Goal: Navigation & Orientation: Find specific page/section

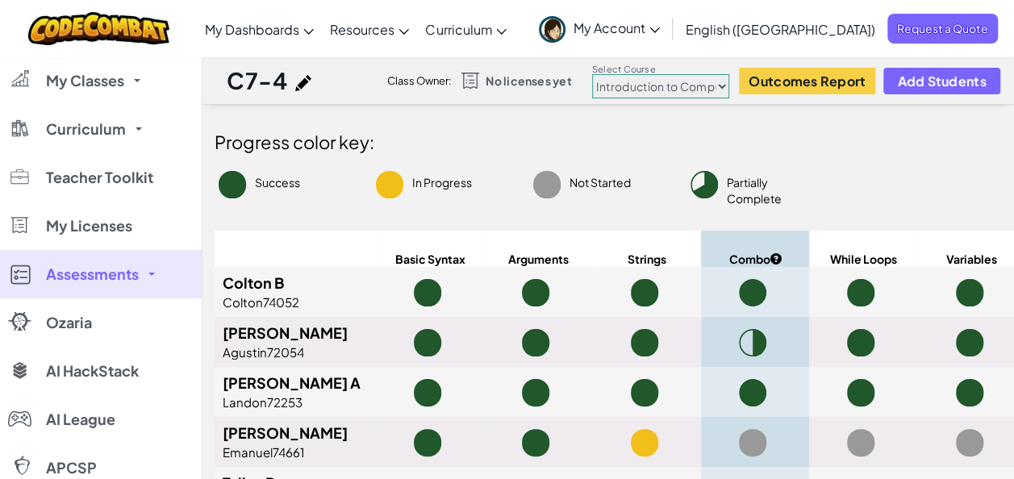
click at [672, 55] on div "Toggle navigation My Dashboards CodeCombat Teacher Dashboard Ozaria Teacher Das…" at bounding box center [507, 28] width 1022 height 57
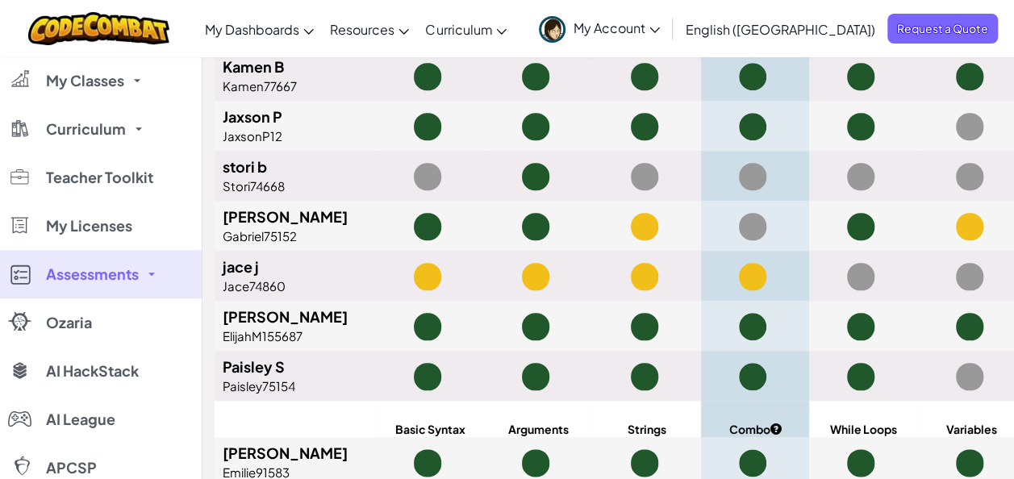
scroll to position [701, 0]
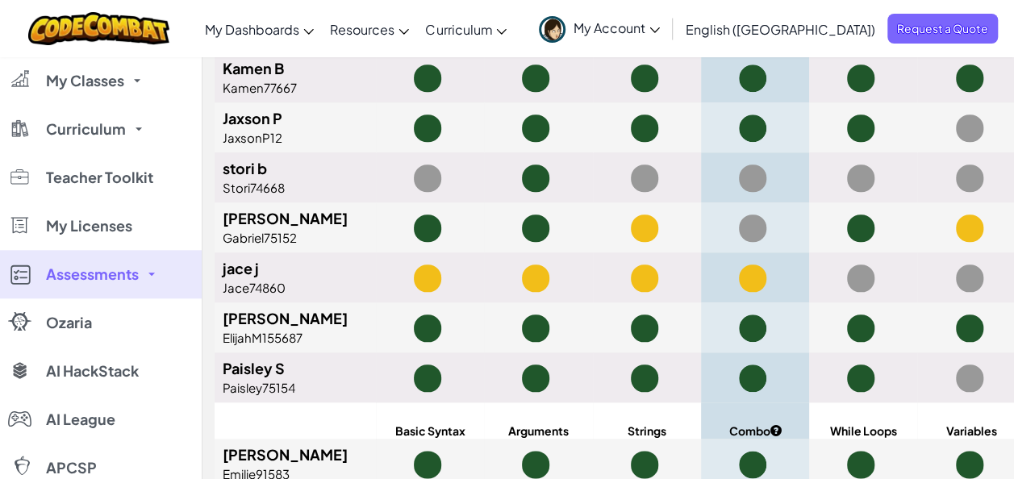
click at [983, 172] on link at bounding box center [972, 180] width 32 height 33
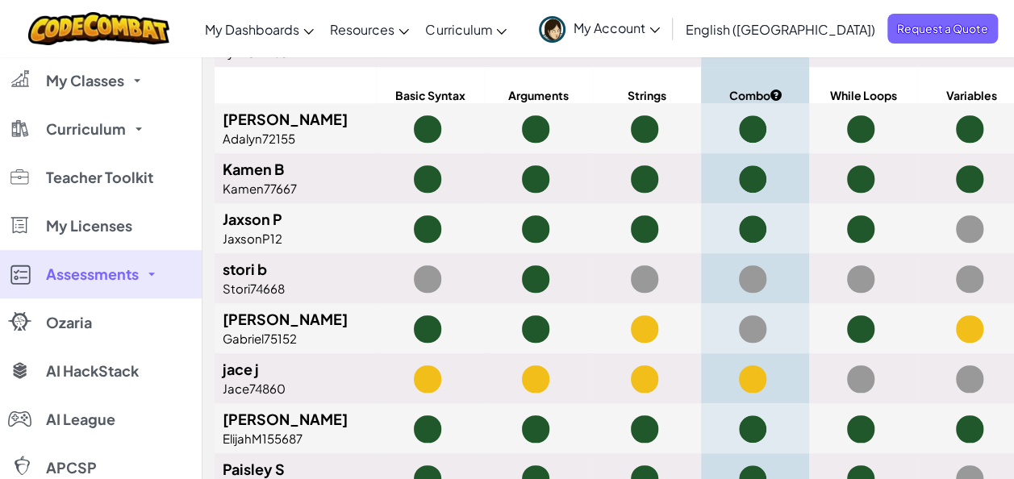
scroll to position [598, 0]
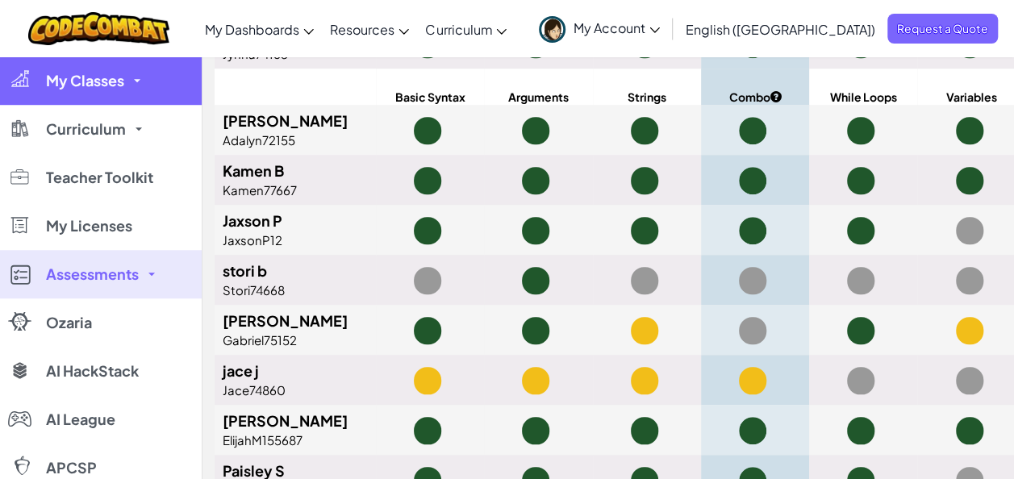
click at [84, 75] on span "My Classes" at bounding box center [85, 80] width 78 height 15
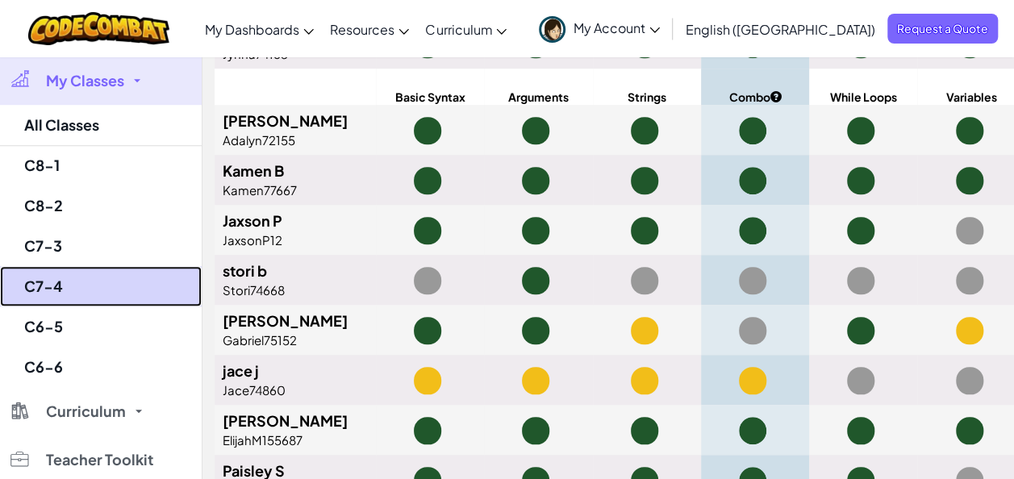
click at [42, 285] on link "C7-4" at bounding box center [101, 286] width 202 height 40
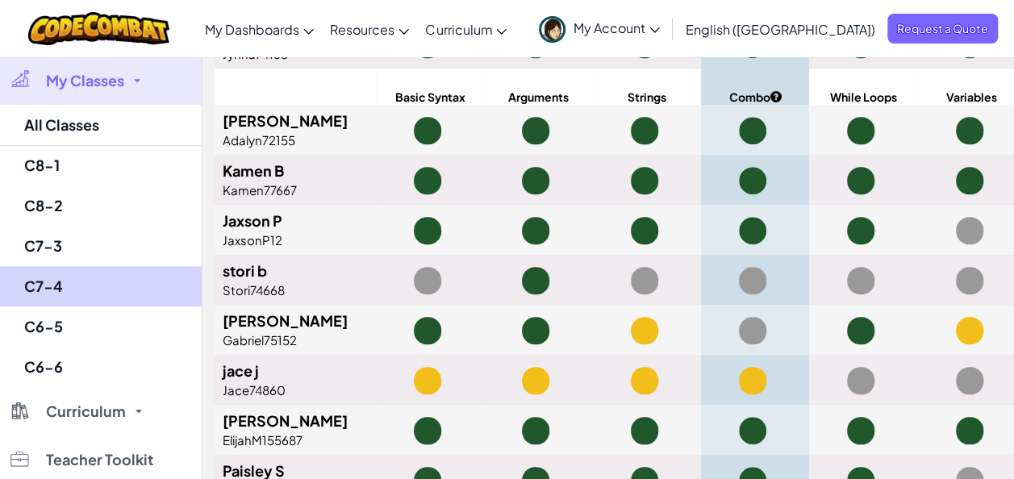
select select "560f1a9f22961295f9427742"
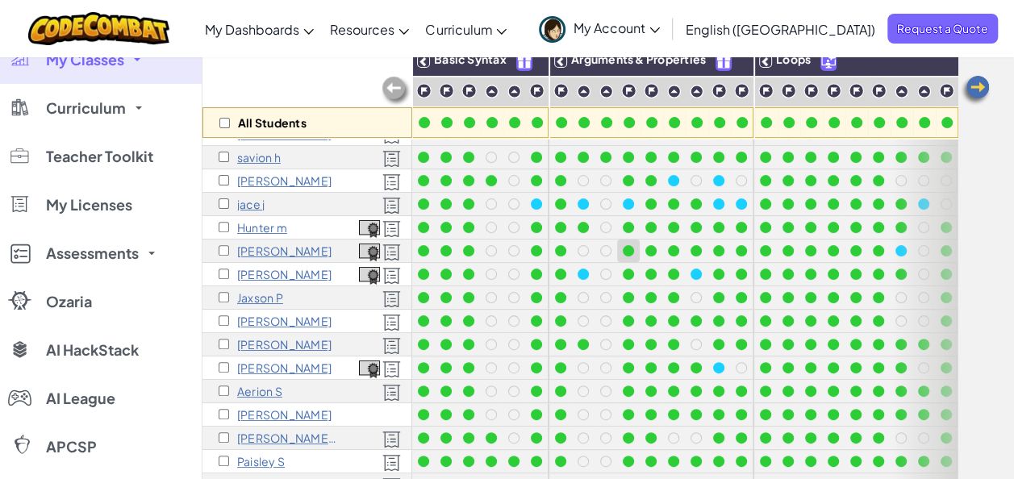
scroll to position [165, 0]
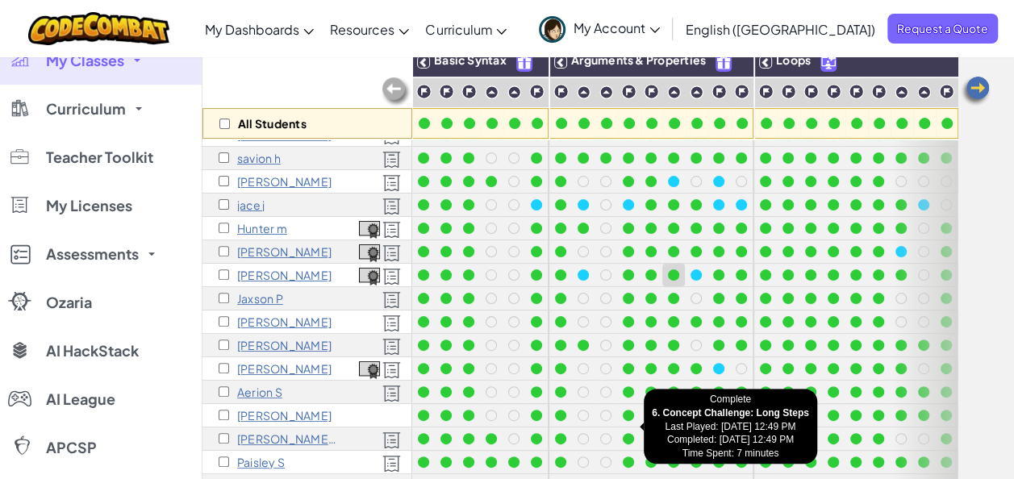
click at [673, 266] on div at bounding box center [673, 275] width 18 height 18
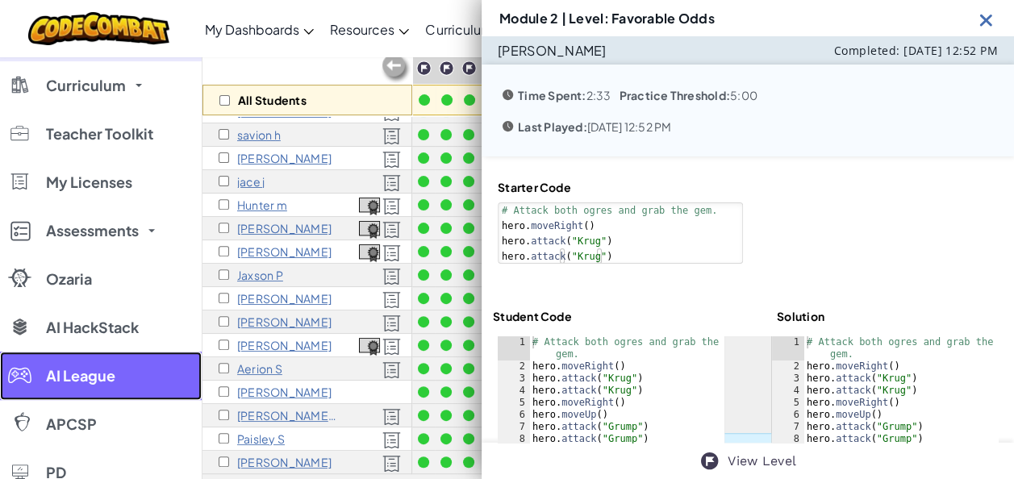
click at [164, 390] on link "AI League" at bounding box center [101, 376] width 202 height 48
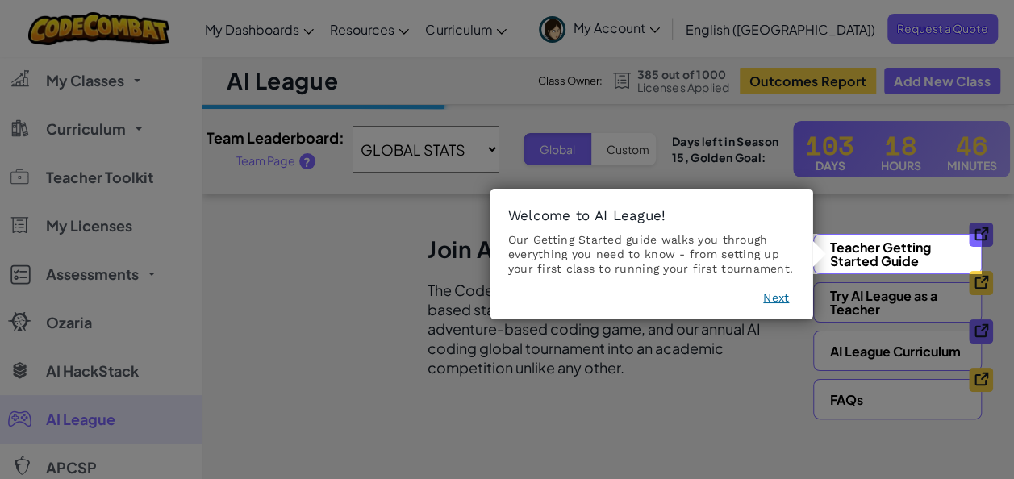
select select "560f1a9f22961295f9427742"
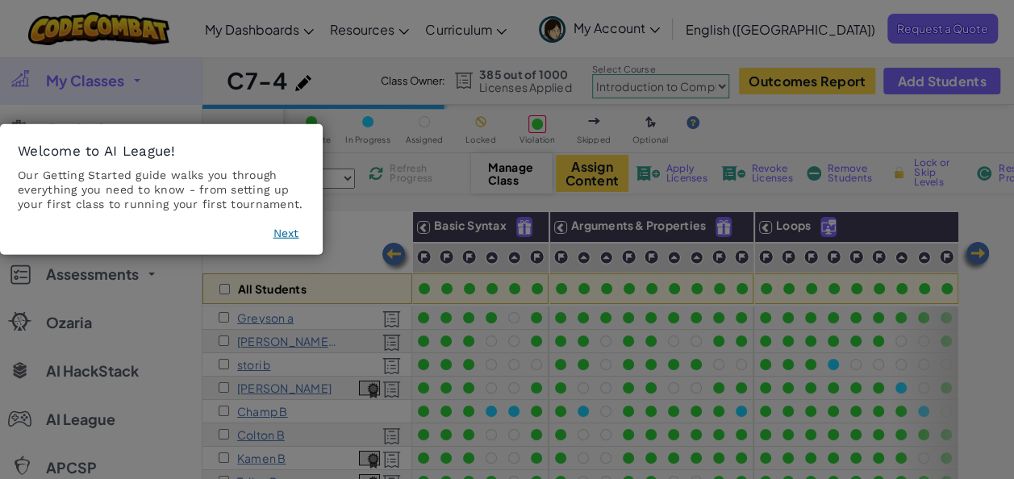
scroll to position [189, 0]
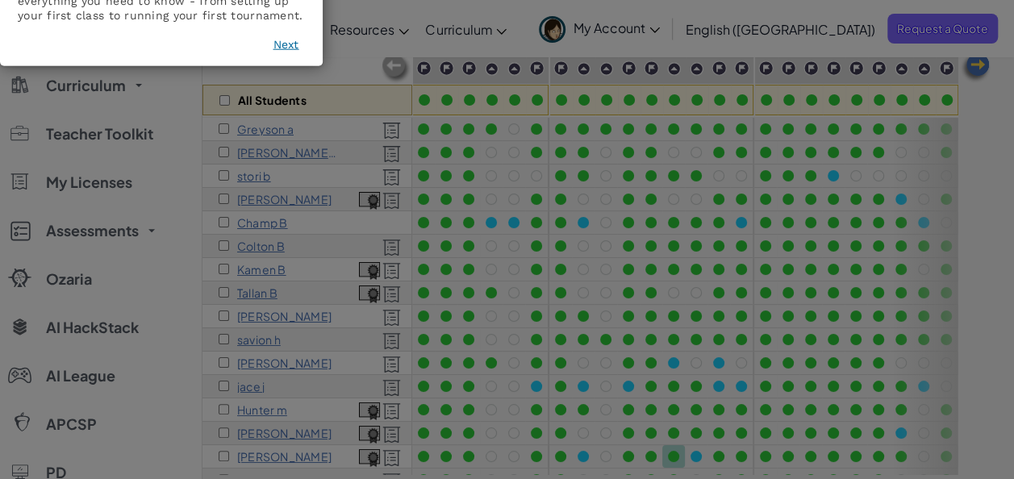
click at [966, 350] on icon at bounding box center [513, 239] width 1026 height 479
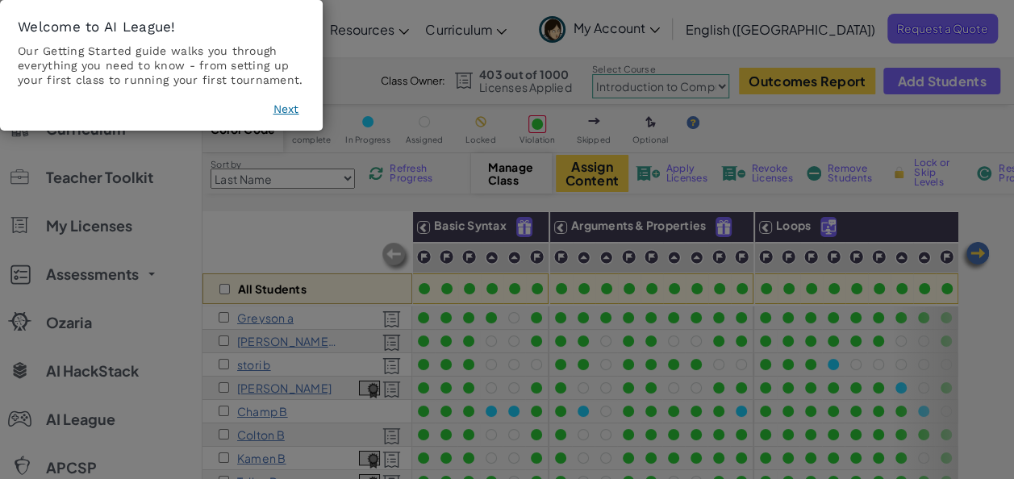
click at [511, 371] on icon at bounding box center [513, 239] width 1026 height 479
click at [276, 218] on icon at bounding box center [513, 239] width 1026 height 479
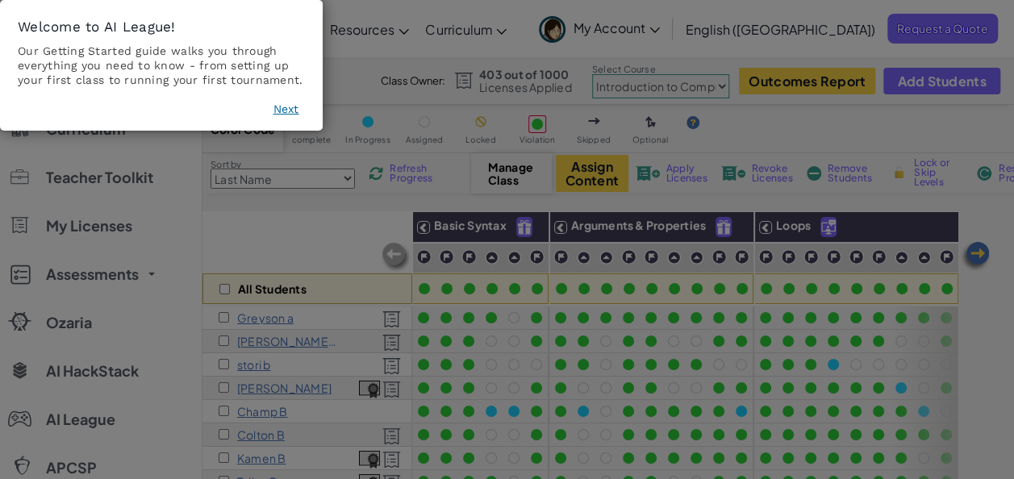
click at [135, 72] on div "Our Getting Started guide walks you through everything you need to know - from …" at bounding box center [161, 66] width 287 height 44
click at [278, 107] on button "Next" at bounding box center [286, 109] width 26 height 16
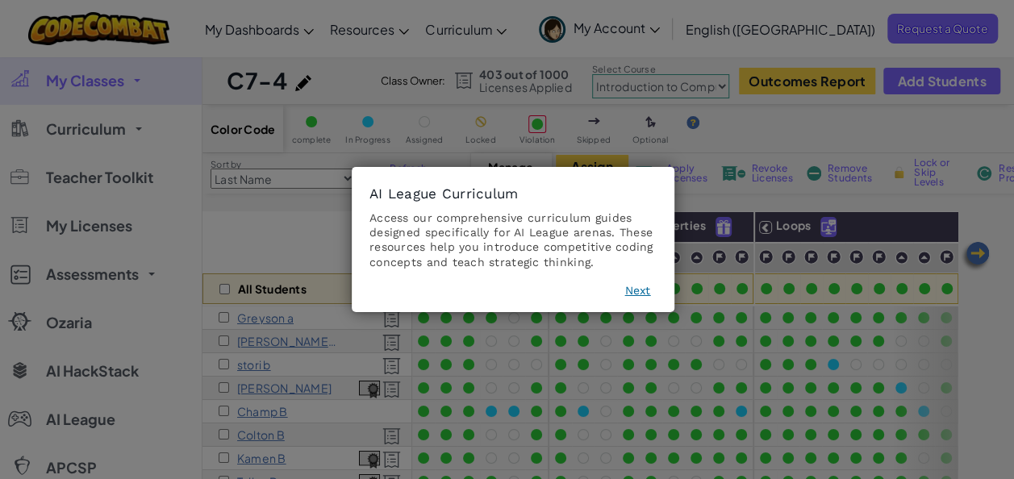
click at [637, 292] on button "Next" at bounding box center [637, 290] width 26 height 16
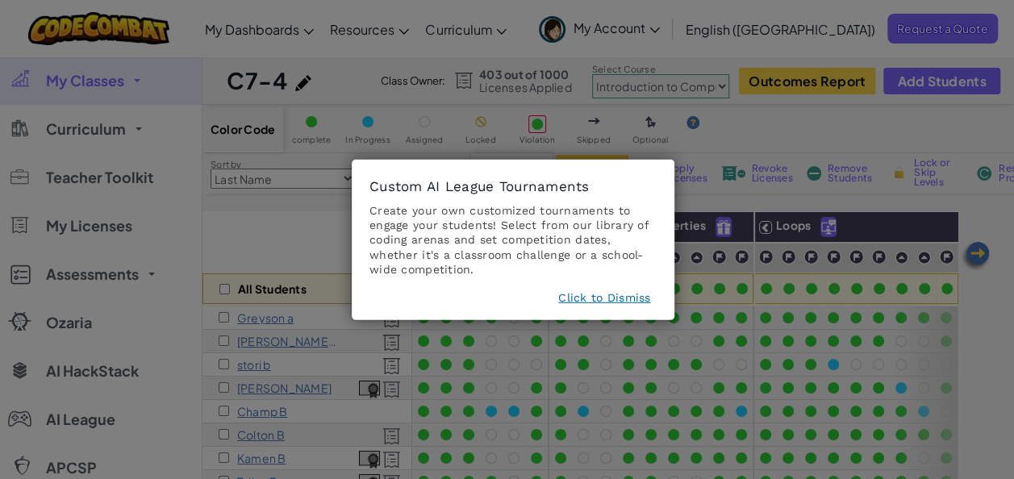
click at [564, 298] on button "Click to Dismiss" at bounding box center [604, 297] width 92 height 16
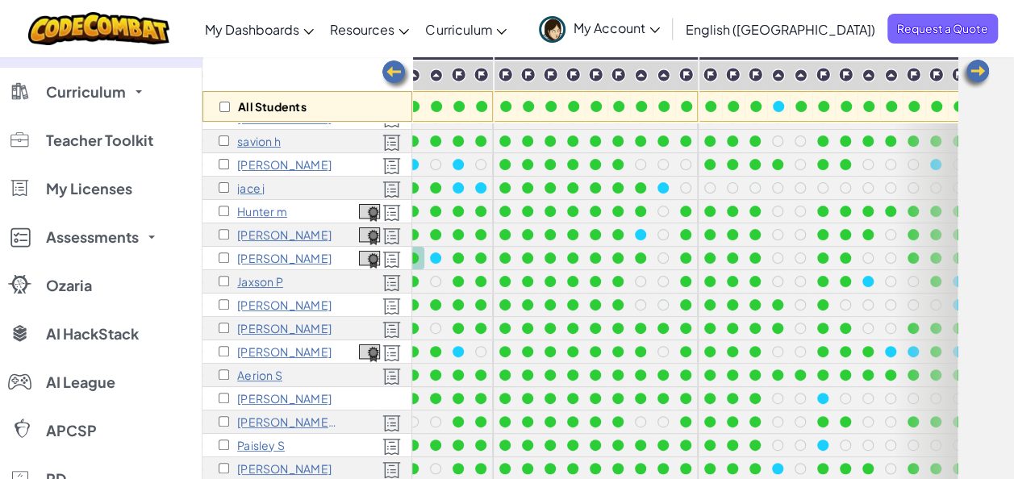
scroll to position [210, 331]
